Goal: Task Accomplishment & Management: Manage account settings

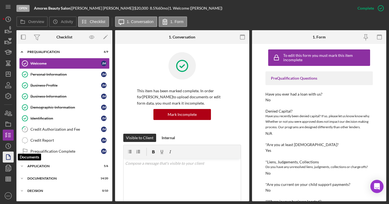
click at [10, 158] on polygon "button" at bounding box center [8, 156] width 4 height 5
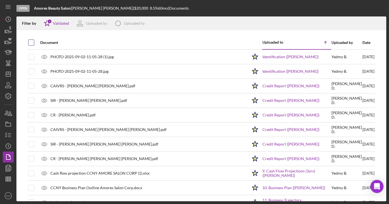
click at [32, 42] on input "checkbox" at bounding box center [31, 42] width 5 height 5
checkbox input "true"
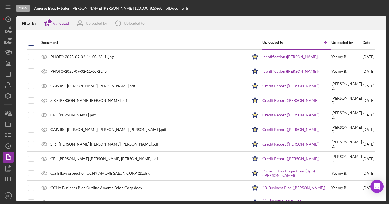
checkbox input "true"
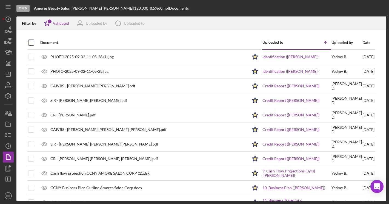
checkbox input "true"
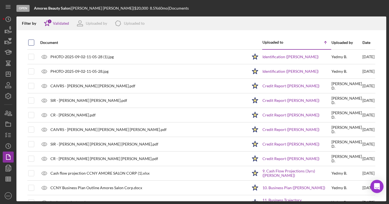
checkbox input "true"
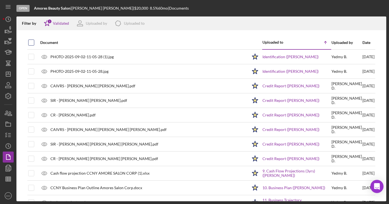
checkbox input "true"
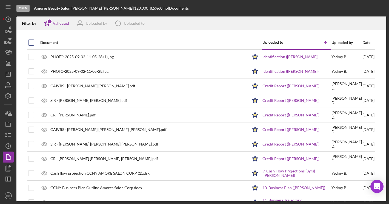
checkbox input "true"
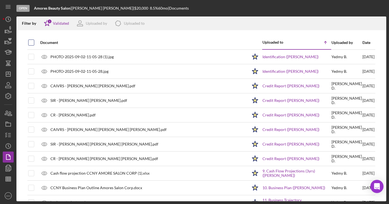
checkbox input "true"
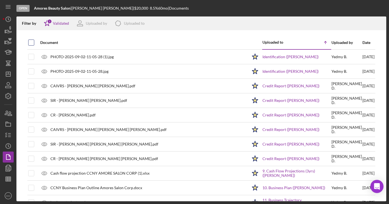
checkbox input "true"
click at [381, 22] on icon "Icon/Download" at bounding box center [380, 23] width 12 height 12
